Goal: Ask a question

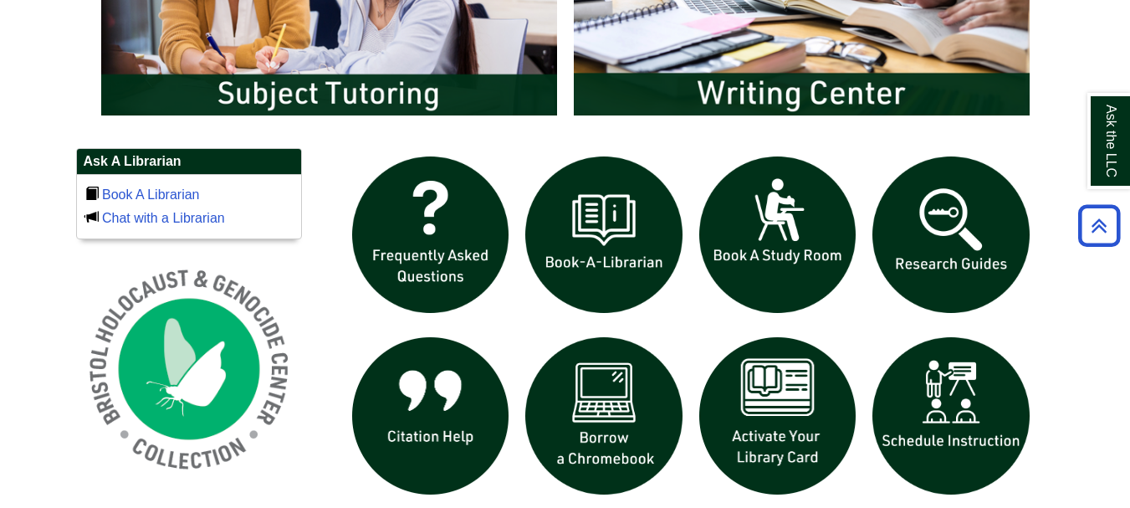
scroll to position [1061, 0]
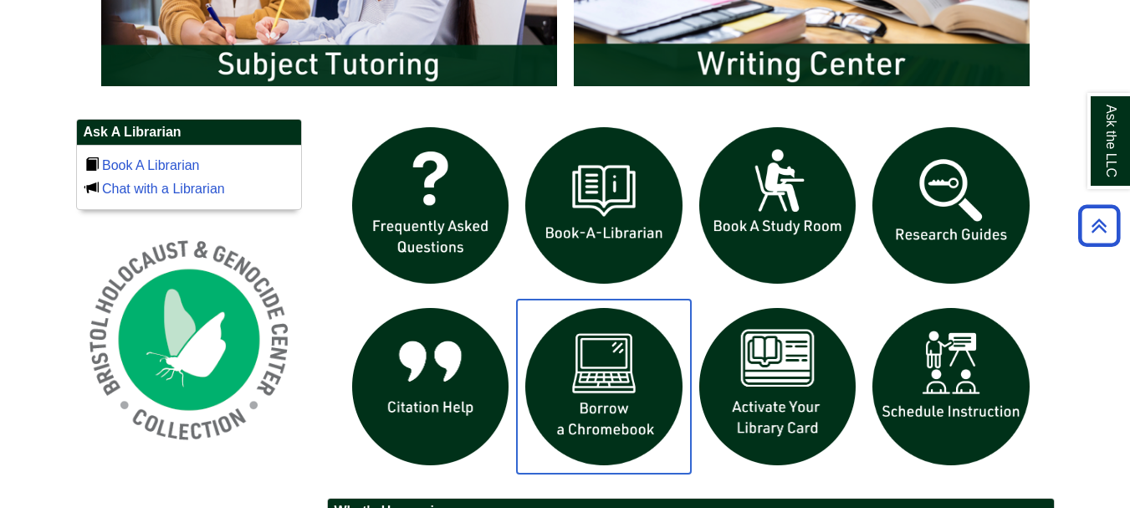
click at [586, 390] on img "slideshow" at bounding box center [604, 387] width 174 height 174
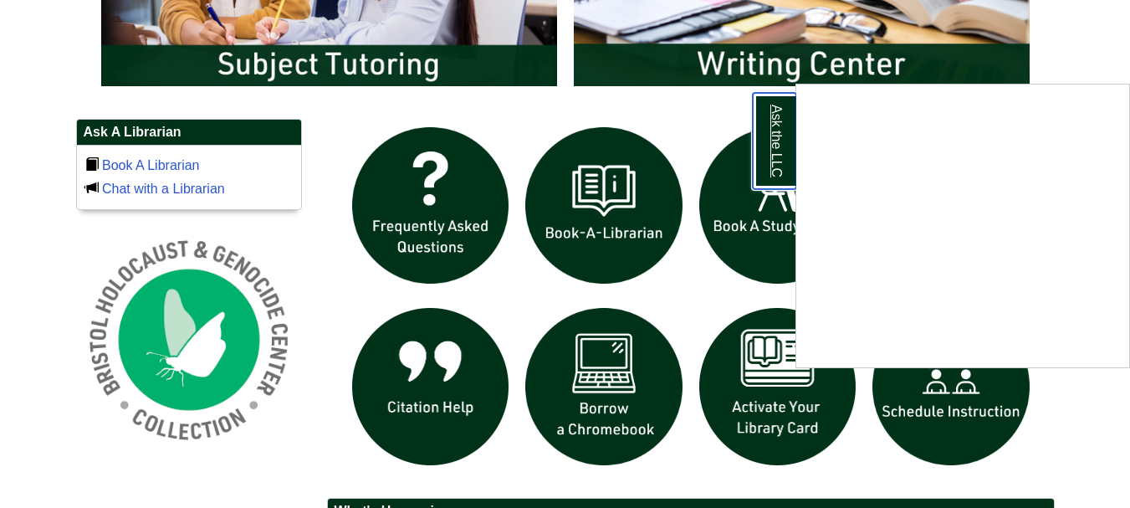
click at [761, 114] on link "Ask the LLC" at bounding box center [775, 141] width 44 height 96
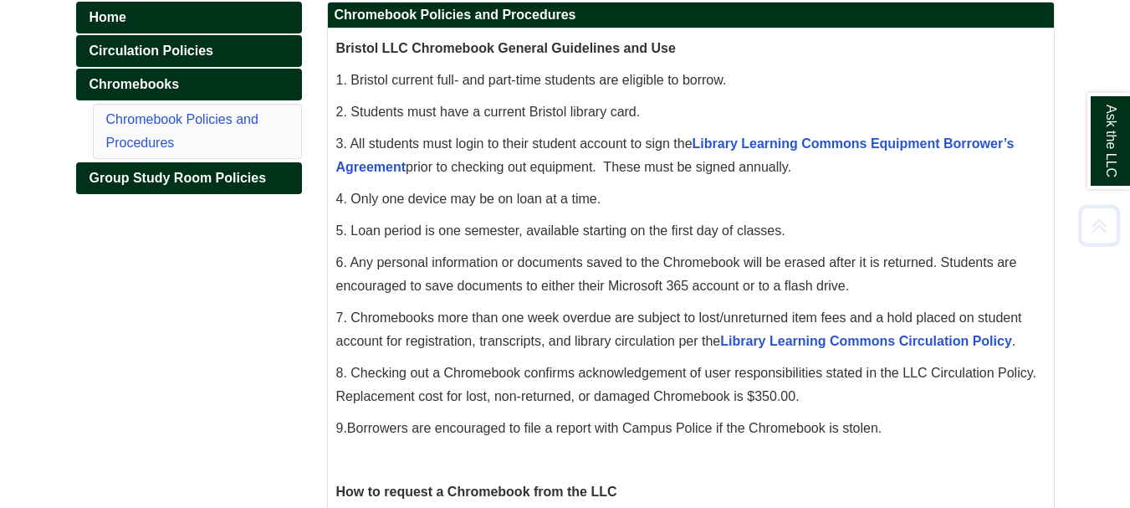
scroll to position [279, 0]
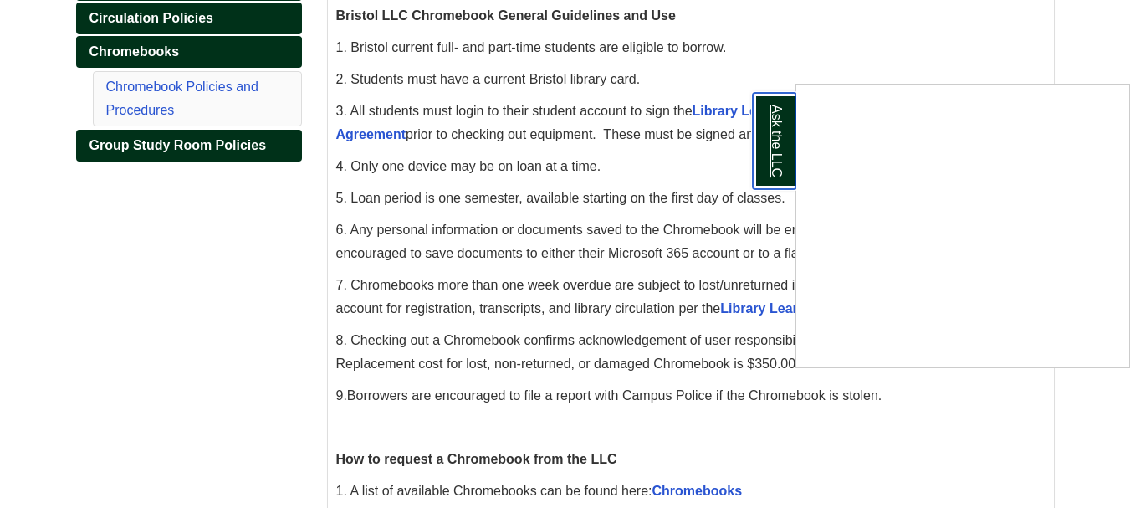
click at [776, 151] on link "Ask the LLC" at bounding box center [775, 141] width 44 height 96
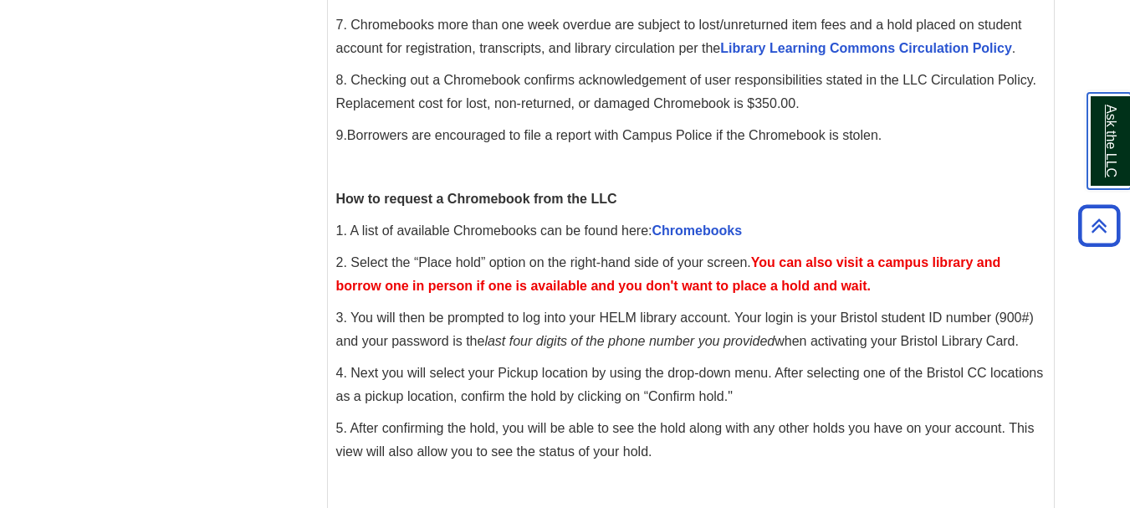
scroll to position [561, 0]
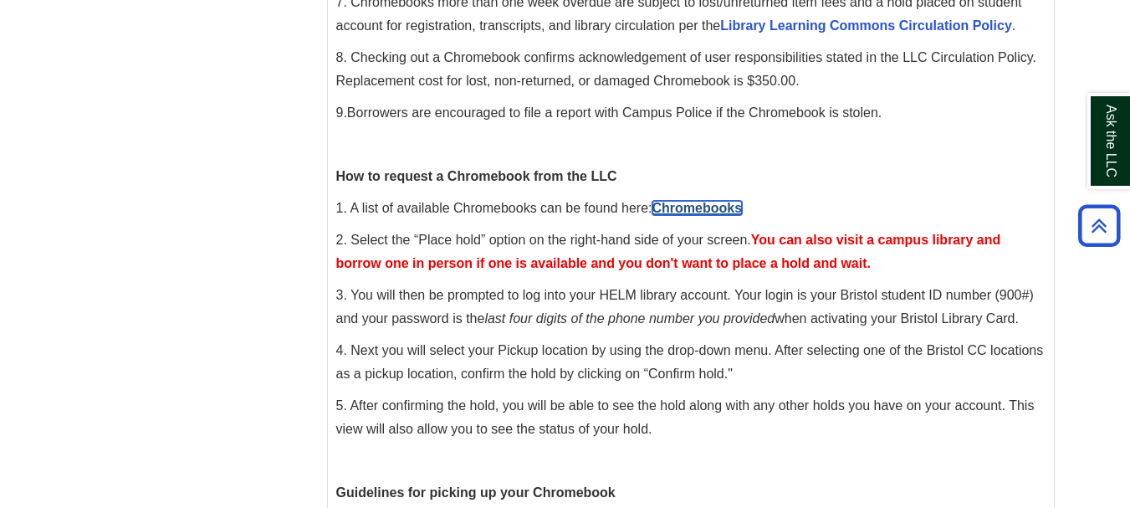
click at [691, 207] on link "Chromebooks" at bounding box center [698, 208] width 90 height 14
